Goal: Task Accomplishment & Management: Use online tool/utility

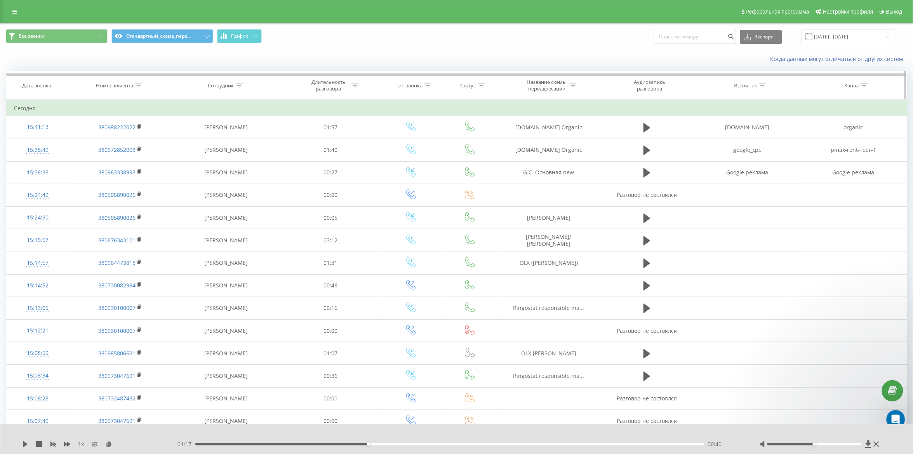
click at [121, 83] on div "Номер клиента" at bounding box center [114, 85] width 37 height 7
click at [140, 158] on span "OK" at bounding box center [137, 156] width 22 height 12
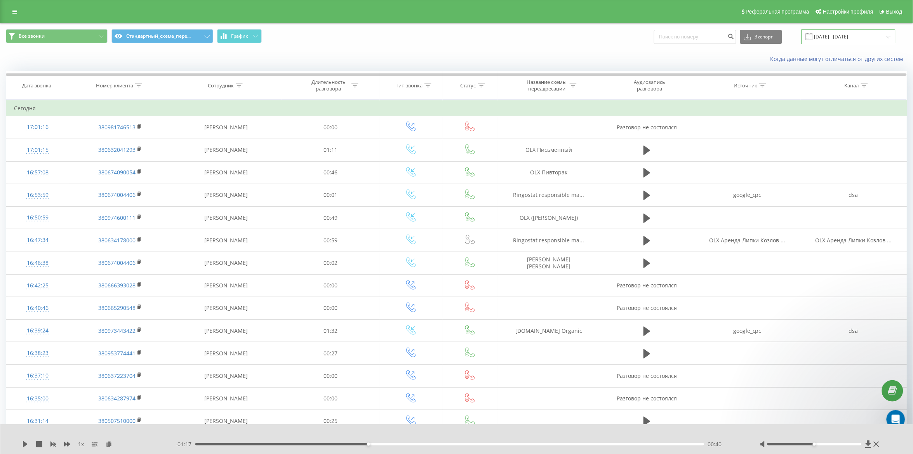
click at [831, 37] on input "[DATE] - [DATE]" at bounding box center [849, 36] width 94 height 15
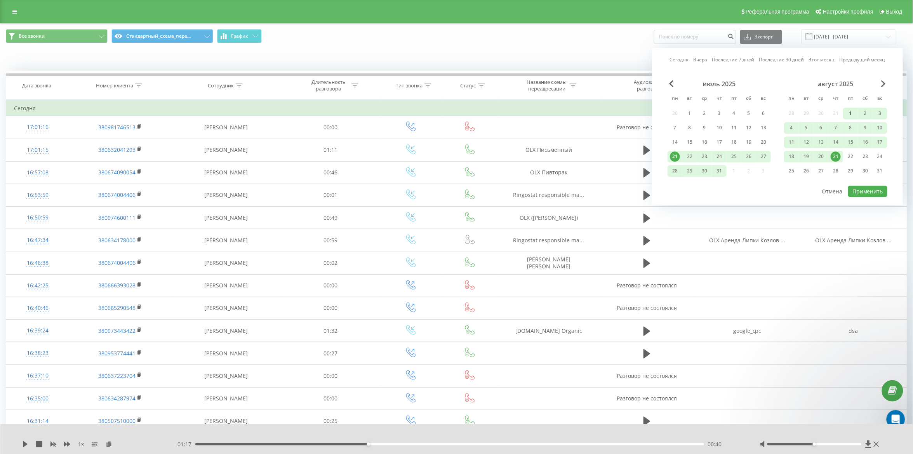
click at [845, 109] on div "1" at bounding box center [850, 114] width 10 height 10
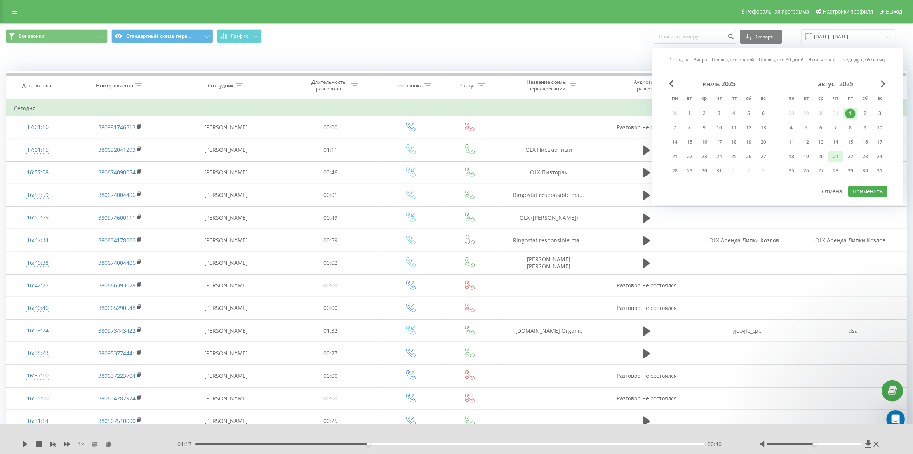
click at [837, 156] on div "21" at bounding box center [836, 157] width 10 height 10
click at [867, 190] on button "Применить" at bounding box center [867, 191] width 39 height 11
type input "01.08.2025 - 21.08.2025"
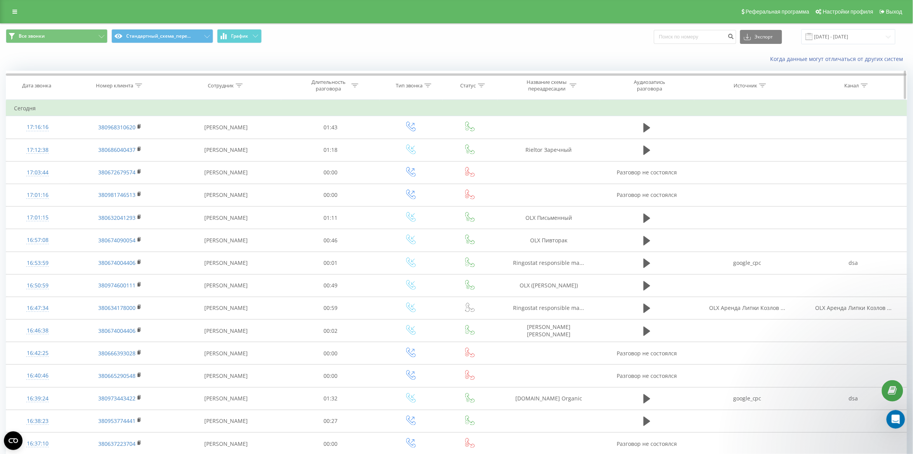
drag, startPoint x: 205, startPoint y: 89, endPoint x: 218, endPoint y: 82, distance: 14.8
click at [205, 89] on th "Сотрудник" at bounding box center [226, 85] width 110 height 29
click at [218, 82] on div "Сотрудник" at bounding box center [221, 85] width 26 height 7
click at [223, 140] on input "text" at bounding box center [226, 141] width 68 height 14
click button "OK" at bounding box center [242, 157] width 33 height 10
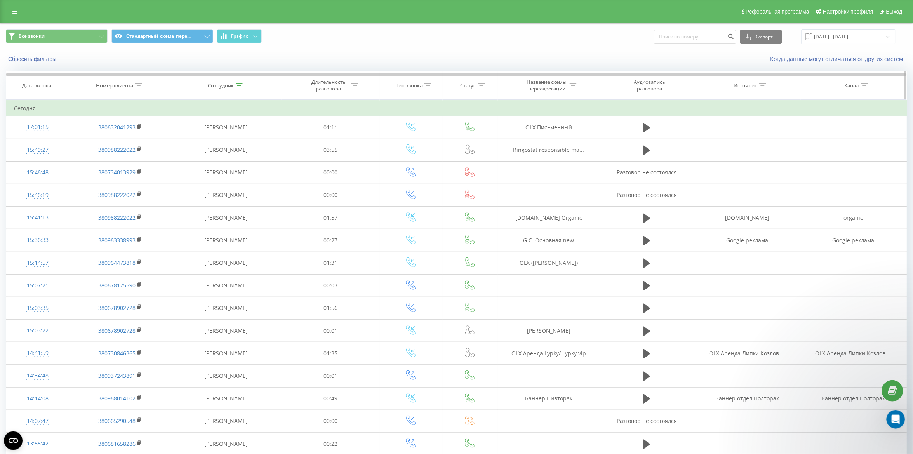
click at [128, 84] on div "Номер клиента" at bounding box center [114, 85] width 37 height 7
click at [226, 90] on th "Сотрудник" at bounding box center [226, 85] width 110 height 29
click at [226, 87] on div "Сотрудник" at bounding box center [221, 85] width 26 height 7
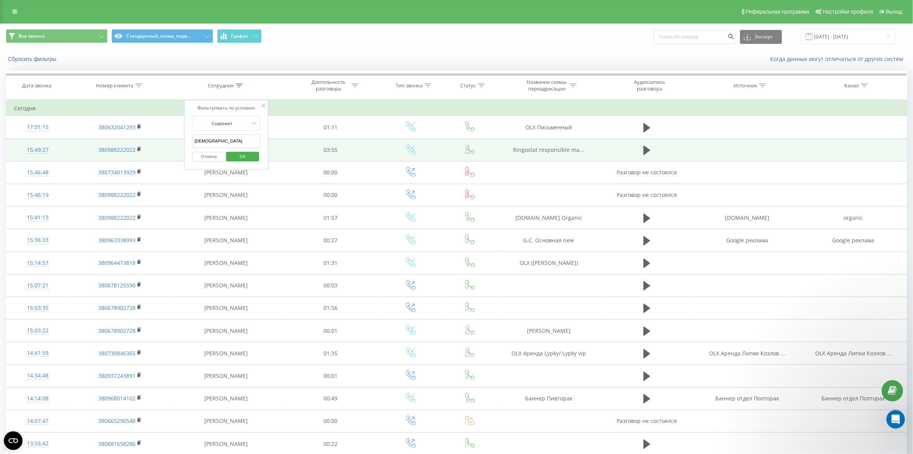
drag, startPoint x: 232, startPoint y: 144, endPoint x: 181, endPoint y: 142, distance: 50.9
click at [181, 142] on table "Фильтровать по условию Содержит Отмена OK Фильтровать по условию Содержит Іщен …" at bounding box center [456, 390] width 901 height 581
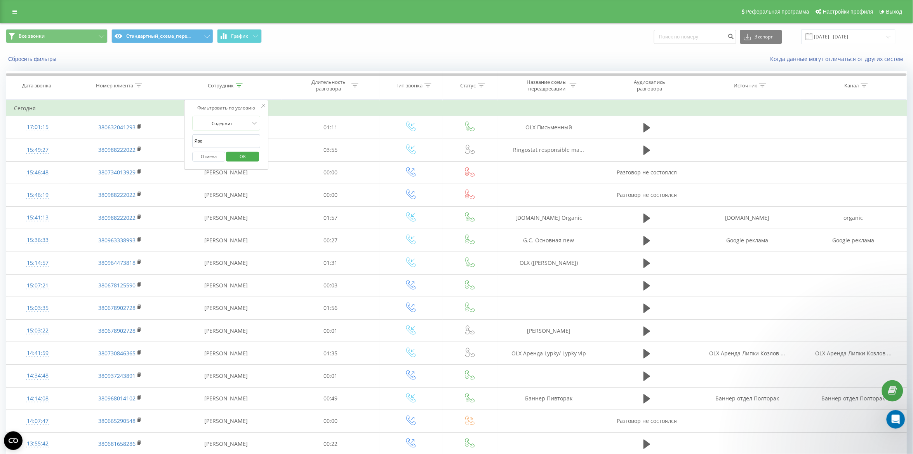
type input "Яре"
click at [268, 140] on div "Фильтровать по условию Содержит Яре Отмена OK" at bounding box center [226, 135] width 85 height 70
click at [248, 155] on span "OK" at bounding box center [243, 156] width 22 height 12
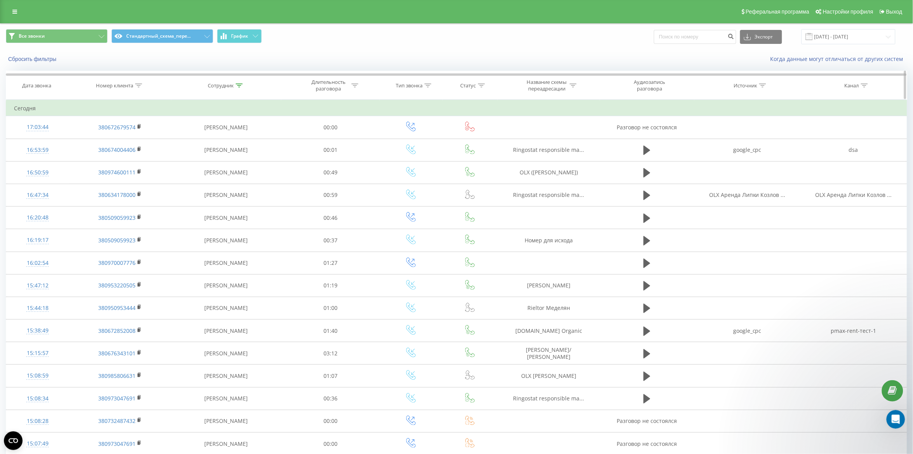
click at [224, 81] on th "Сотрудник" at bounding box center [226, 85] width 110 height 29
click at [225, 89] on th "Сотрудник" at bounding box center [226, 85] width 110 height 29
click at [228, 86] on div "Сотрудник" at bounding box center [221, 85] width 26 height 7
drag, startPoint x: 217, startPoint y: 148, endPoint x: 187, endPoint y: 144, distance: 30.5
click at [187, 144] on div "Фильтровать по условию Содержит Отмена OK" at bounding box center [226, 135] width 85 height 70
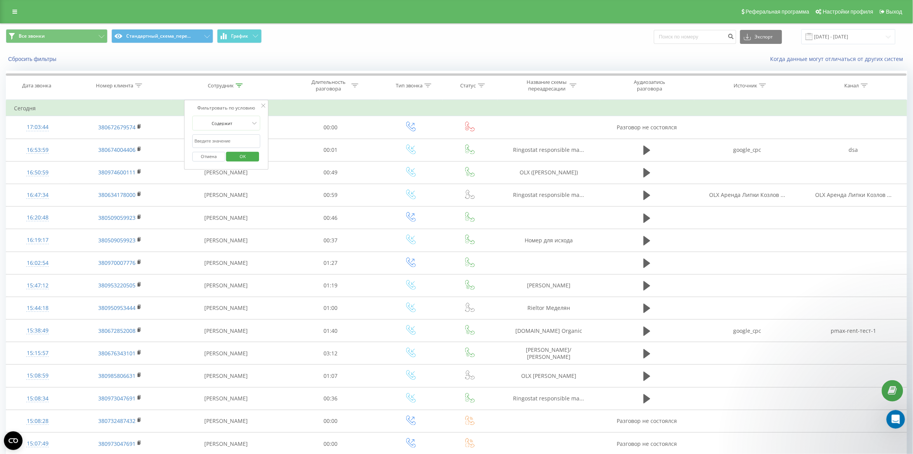
click button "OK" at bounding box center [242, 157] width 33 height 10
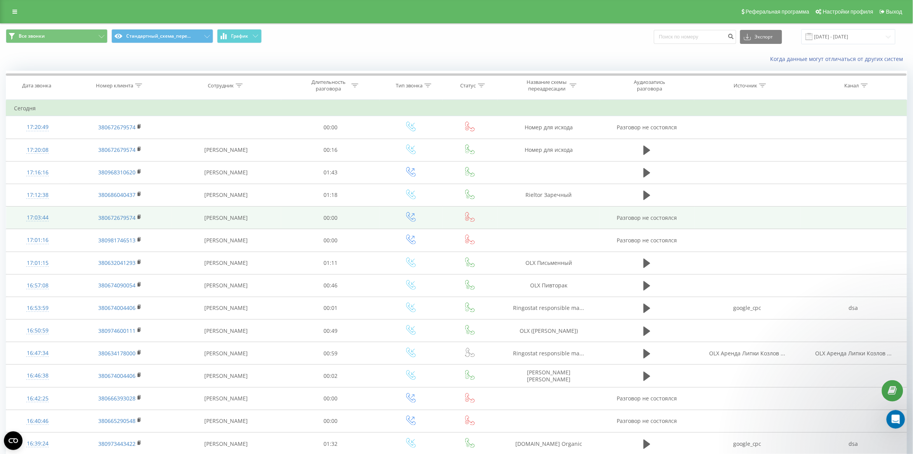
click at [755, 225] on td at bounding box center [747, 218] width 106 height 23
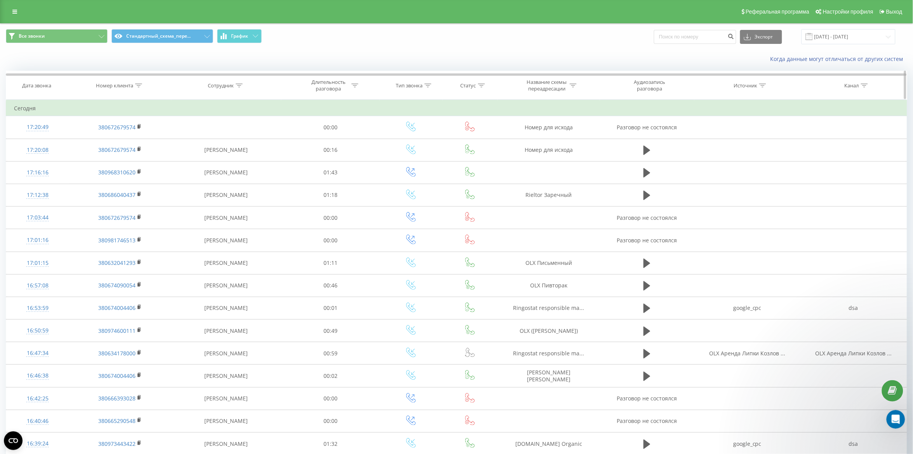
click at [125, 81] on th "Номер клиента" at bounding box center [120, 85] width 102 height 29
click at [105, 79] on th "Номер клиента" at bounding box center [120, 85] width 102 height 29
click at [105, 80] on th "Номер клиента" at bounding box center [120, 85] width 102 height 29
click at [124, 86] on div "Номер клиента" at bounding box center [114, 85] width 37 height 7
click at [132, 160] on span "OK" at bounding box center [137, 156] width 22 height 12
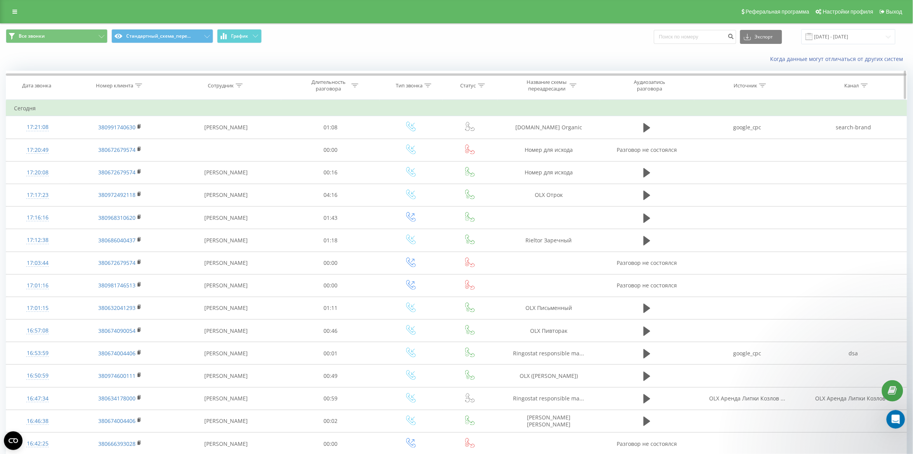
click at [92, 85] on div "Номер клиента" at bounding box center [120, 85] width 102 height 7
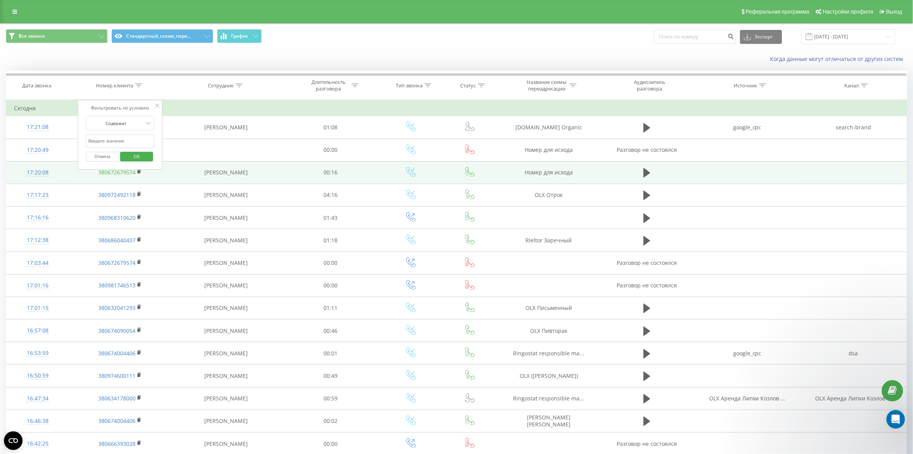
click at [132, 173] on link "380672679574" at bounding box center [116, 172] width 37 height 7
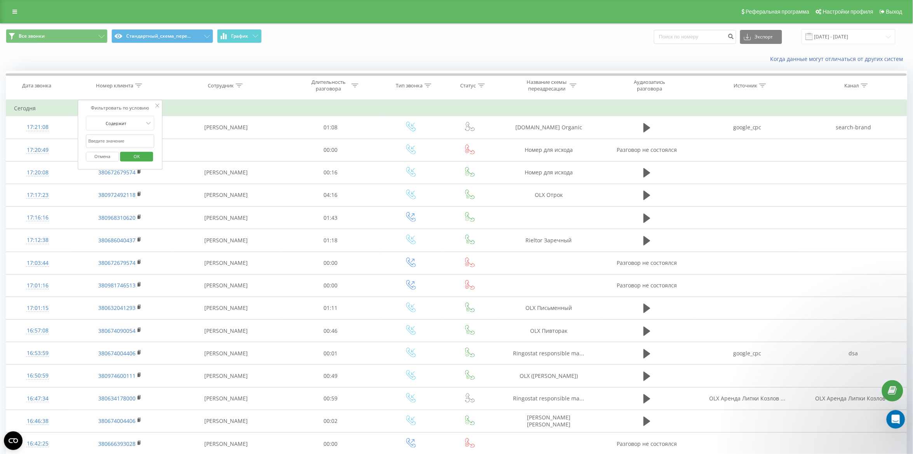
click at [134, 158] on span "OK" at bounding box center [137, 156] width 22 height 12
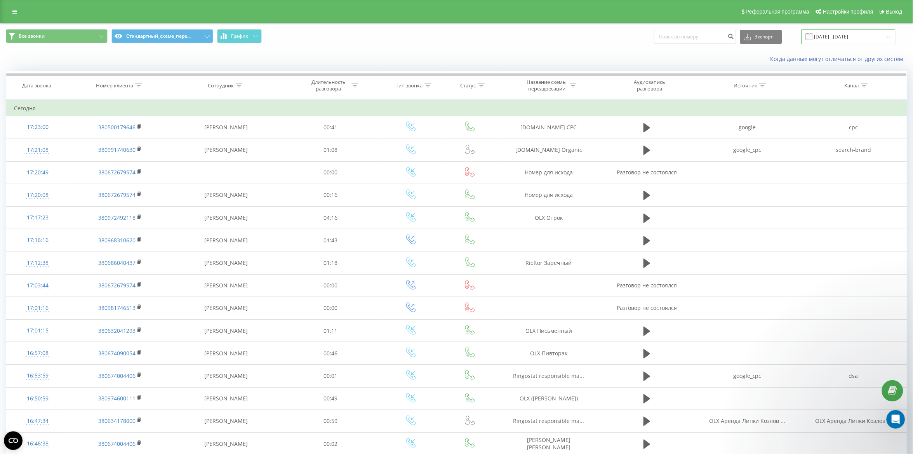
click at [849, 38] on input "01.08.2025 - 21.08.2025" at bounding box center [849, 36] width 94 height 15
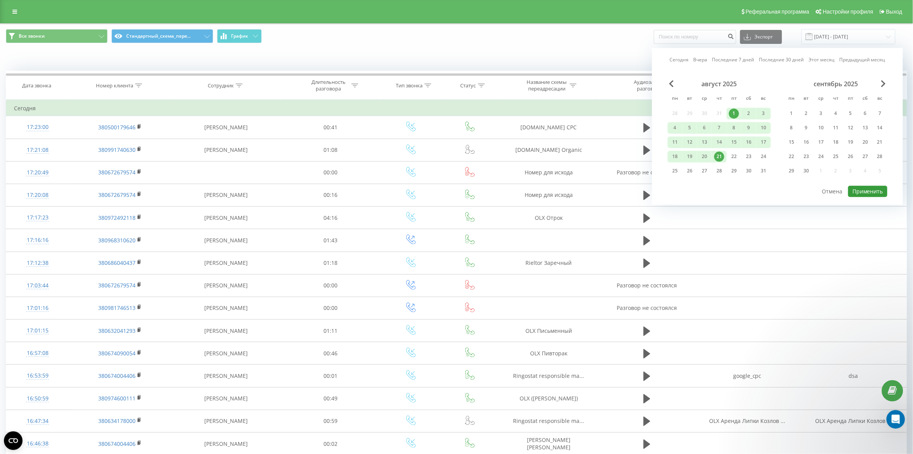
click at [864, 188] on button "Применить" at bounding box center [867, 191] width 39 height 11
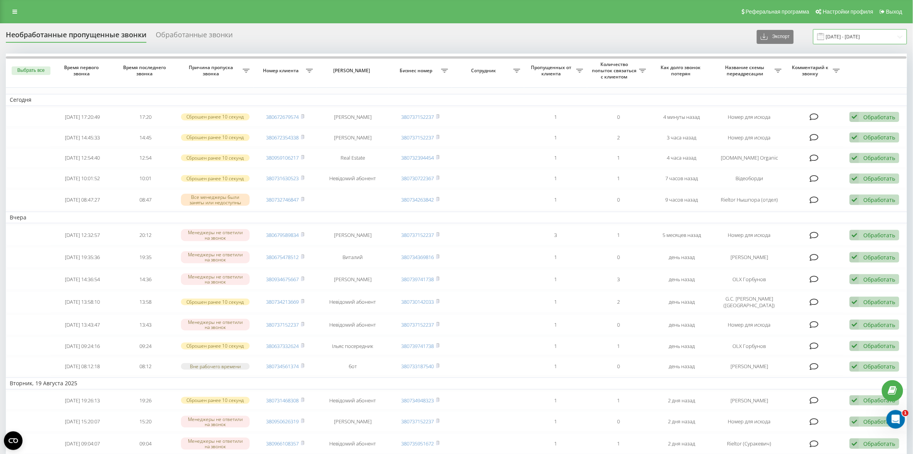
click at [867, 37] on input "[DATE] - [DATE]" at bounding box center [860, 36] width 94 height 15
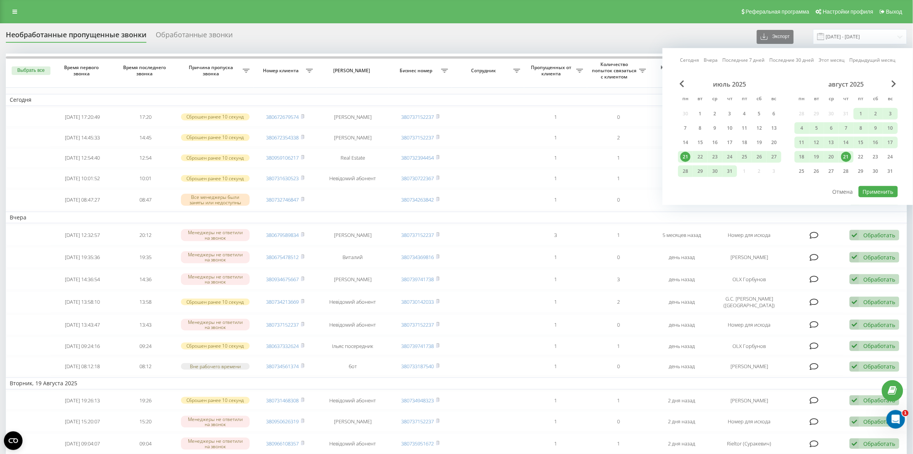
click at [850, 155] on div "21" at bounding box center [846, 157] width 10 height 10
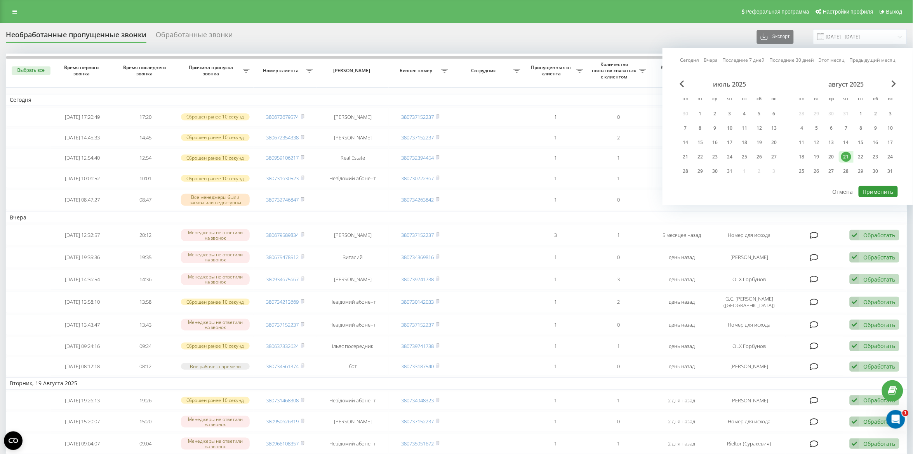
click at [884, 191] on button "Применить" at bounding box center [878, 191] width 39 height 11
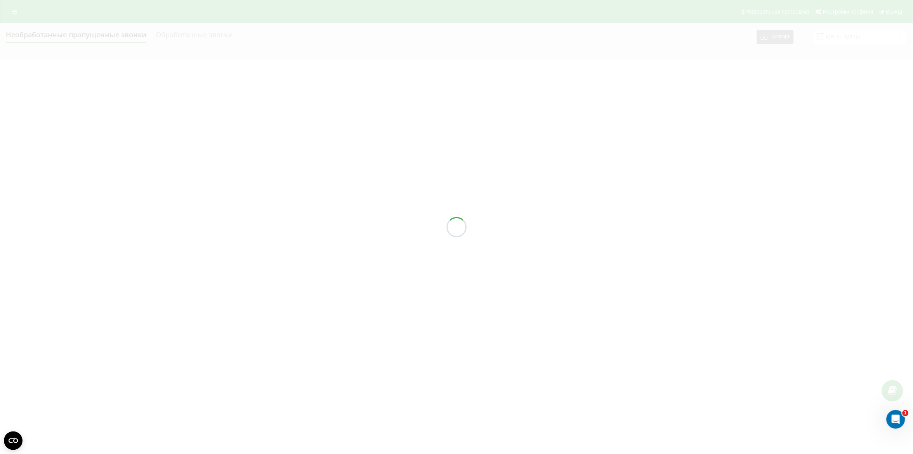
type input "[DATE] - [DATE]"
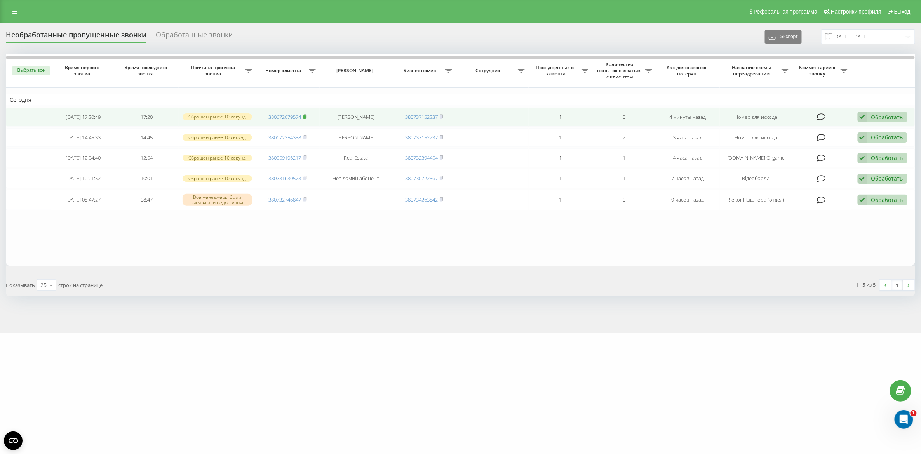
click at [304, 115] on rect at bounding box center [304, 116] width 2 height 3
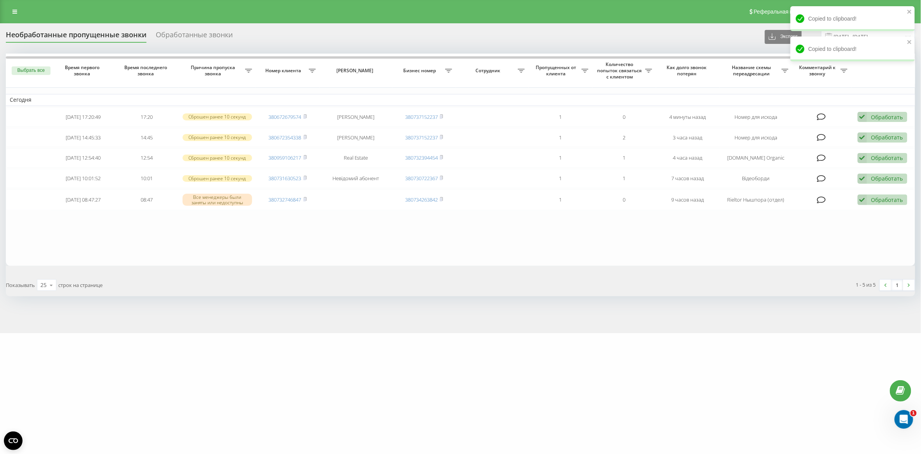
click at [339, 418] on div "thecapital.com.ua Проекты thecapital.com.ua thecapitallichka.com Дашборд Центр …" at bounding box center [460, 227] width 921 height 454
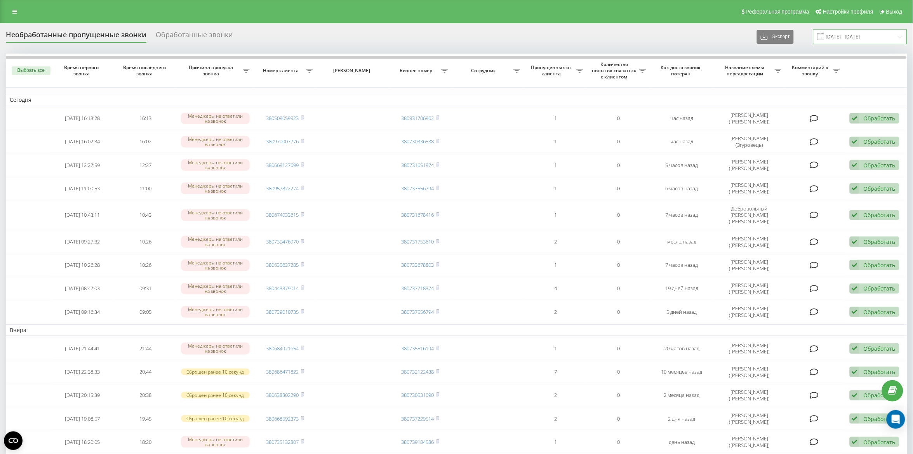
click at [841, 40] on input "[DATE] - [DATE]" at bounding box center [860, 36] width 94 height 15
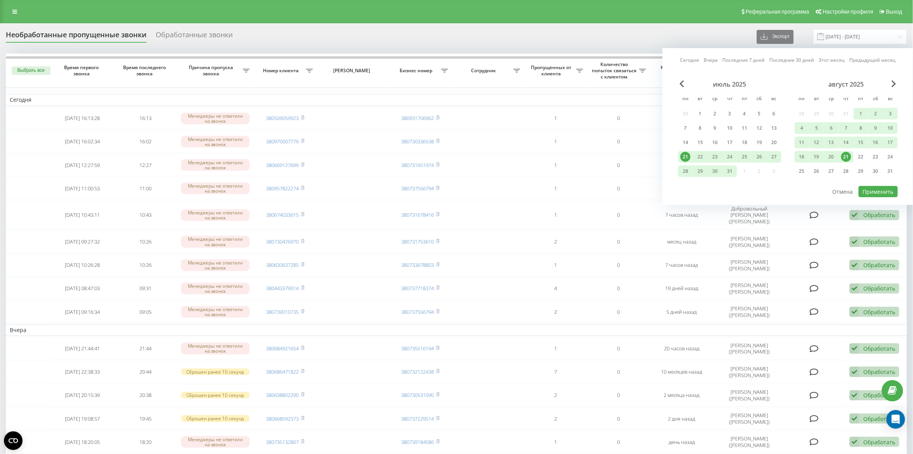
click at [845, 159] on div "21" at bounding box center [846, 157] width 10 height 10
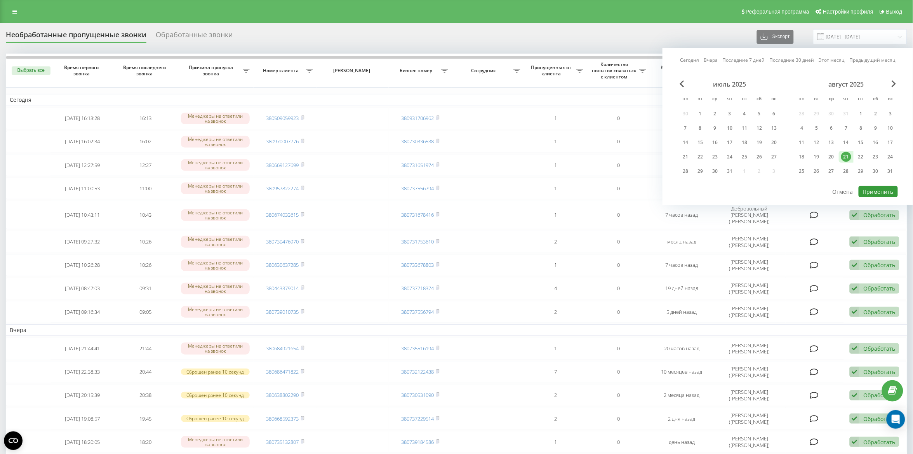
click at [873, 186] on button "Применить" at bounding box center [878, 191] width 39 height 11
type input "[DATE] - [DATE]"
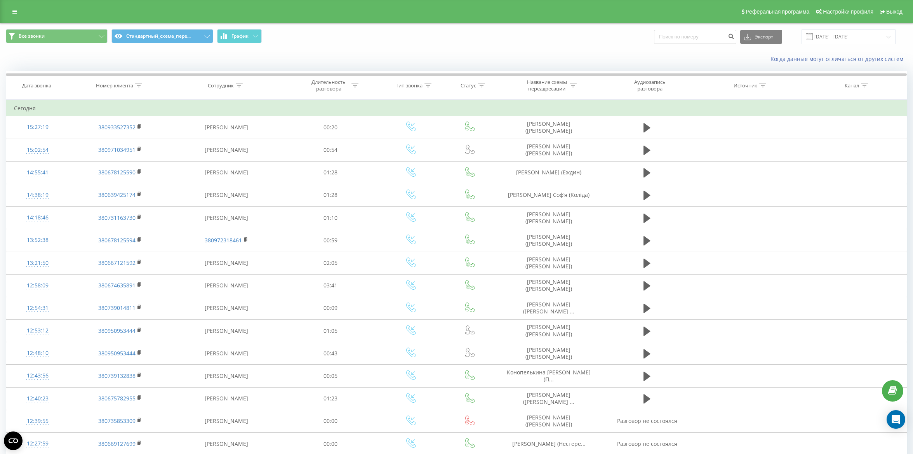
click at [857, 28] on div "Все звонки Стандартный_схема_пере... График Экспорт .csv .xls .xlsx [DATE] - [D…" at bounding box center [456, 37] width 912 height 26
click at [858, 30] on input "[DATE] - [DATE]" at bounding box center [849, 36] width 94 height 15
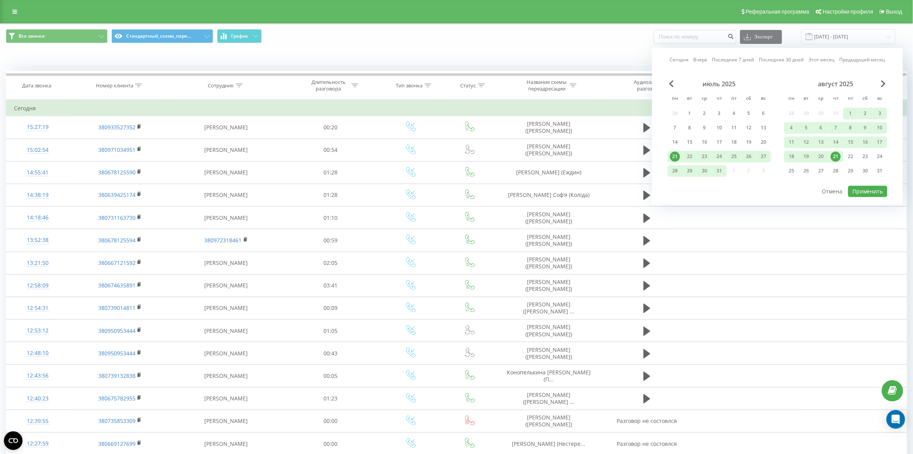
click at [839, 158] on div "21" at bounding box center [836, 157] width 10 height 10
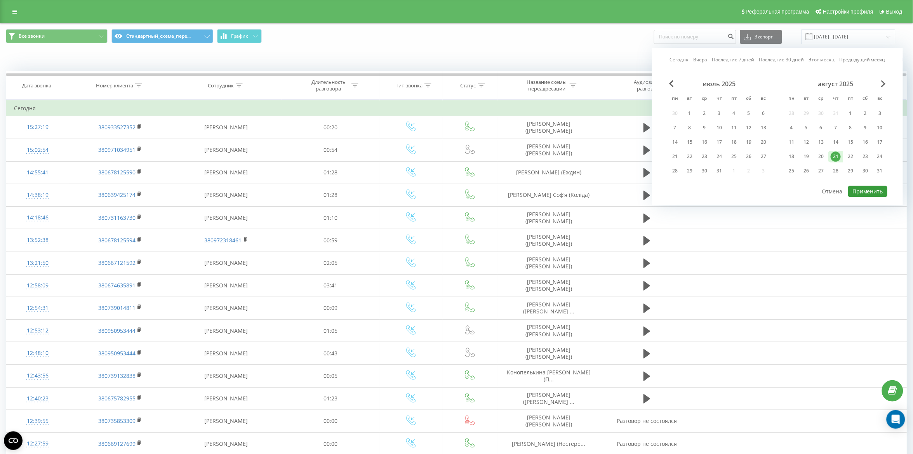
click at [866, 191] on button "Применить" at bounding box center [867, 191] width 39 height 11
type input "[DATE] - [DATE]"
